Goal: Task Accomplishment & Management: Use online tool/utility

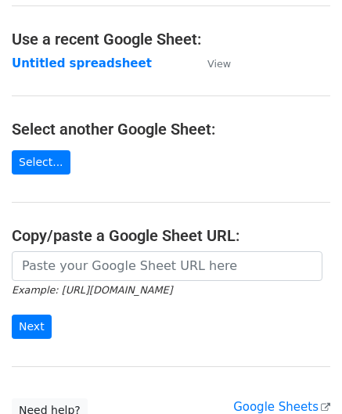
scroll to position [78, 0]
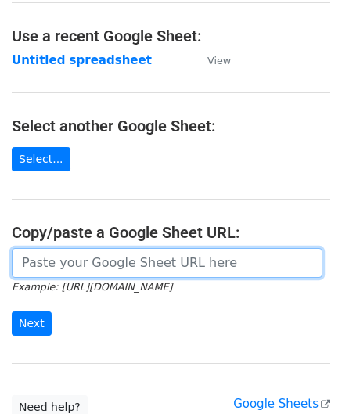
click at [67, 265] on input "url" at bounding box center [167, 263] width 311 height 30
paste input "https://docs.google.com/spreadsheets/d/1vx3TS-I-lM7sgjWWax71a0FdPogC_9FInaslQ76…"
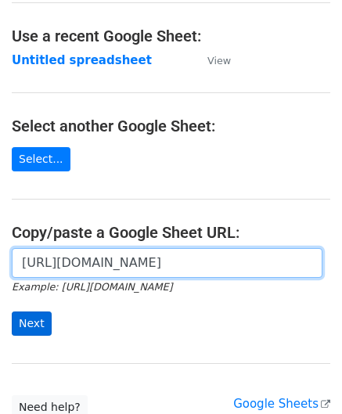
type input "https://docs.google.com/spreadsheets/d/1vx3TS-I-lM7sgjWWax71a0FdPogC_9FInaslQ76…"
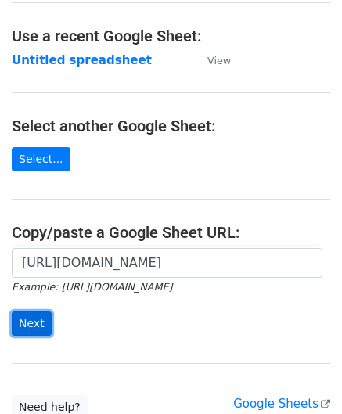
click at [33, 327] on input "Next" at bounding box center [32, 324] width 40 height 24
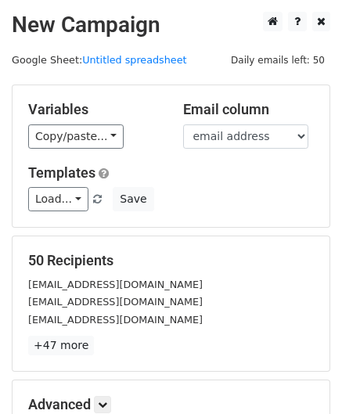
scroll to position [191, 0]
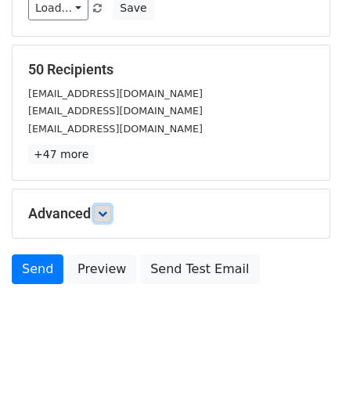
click at [107, 209] on icon at bounding box center [102, 213] width 9 height 9
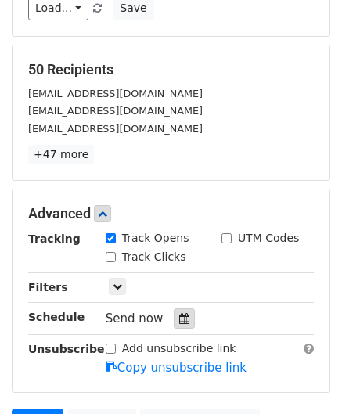
click at [179, 313] on icon at bounding box center [184, 318] width 10 height 11
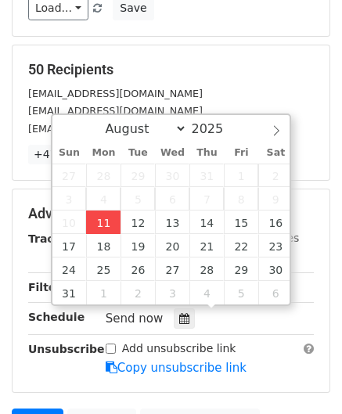
type input "[DATE] 12:00"
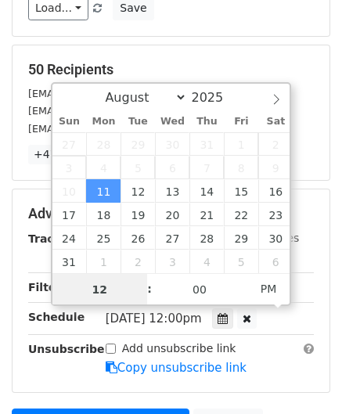
scroll to position [0, 0]
paste input "Hour"
type input "2"
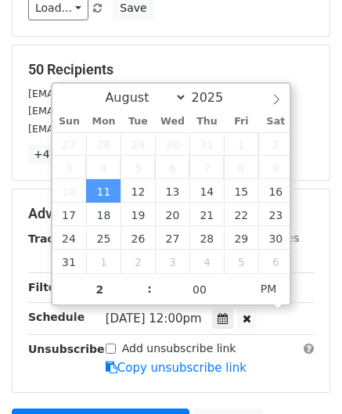
type input "[DATE] 14:00"
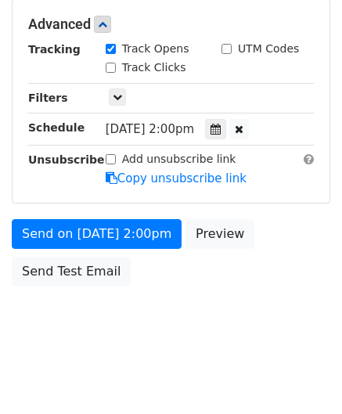
scroll to position [381, 0]
